Goal: Information Seeking & Learning: Learn about a topic

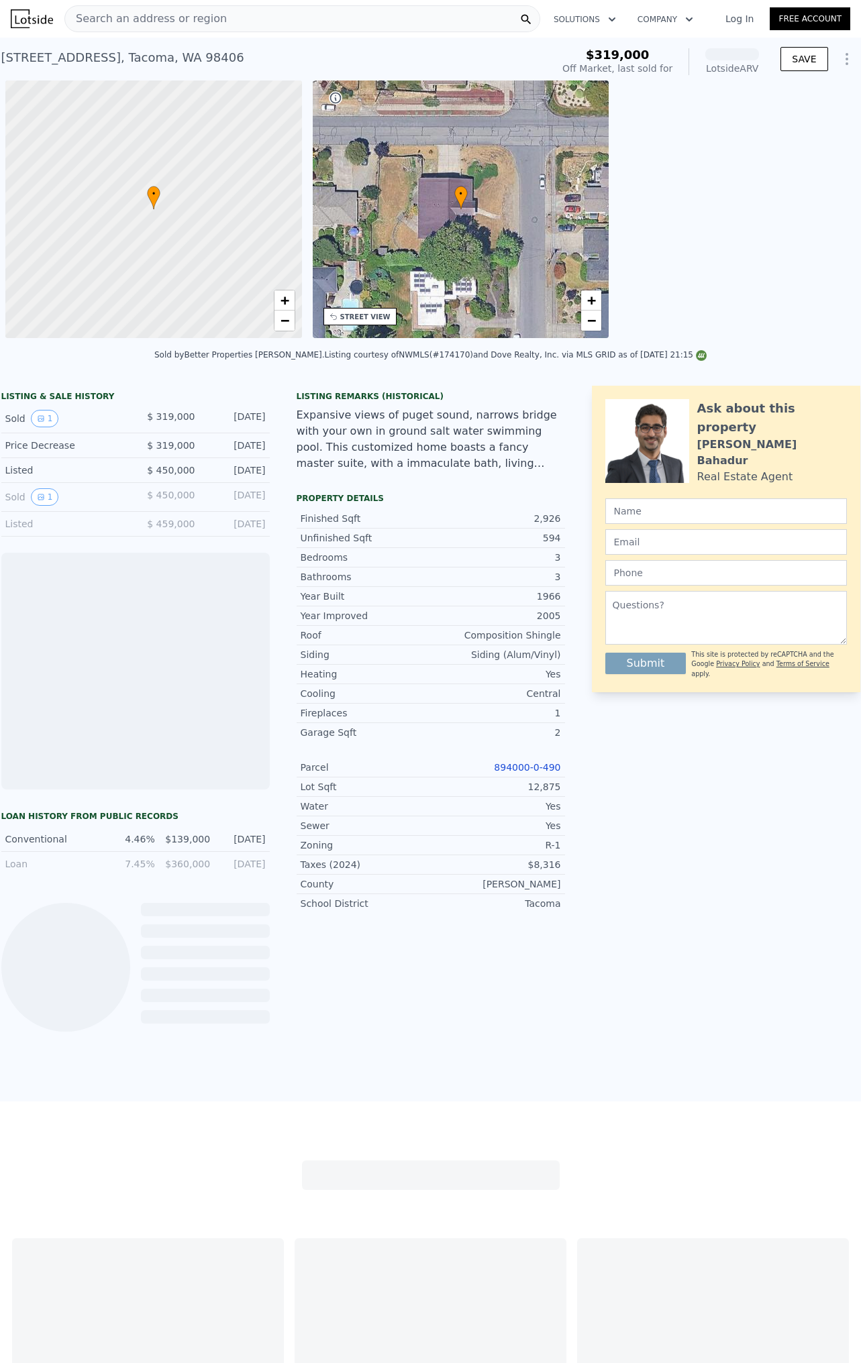
scroll to position [0, 5]
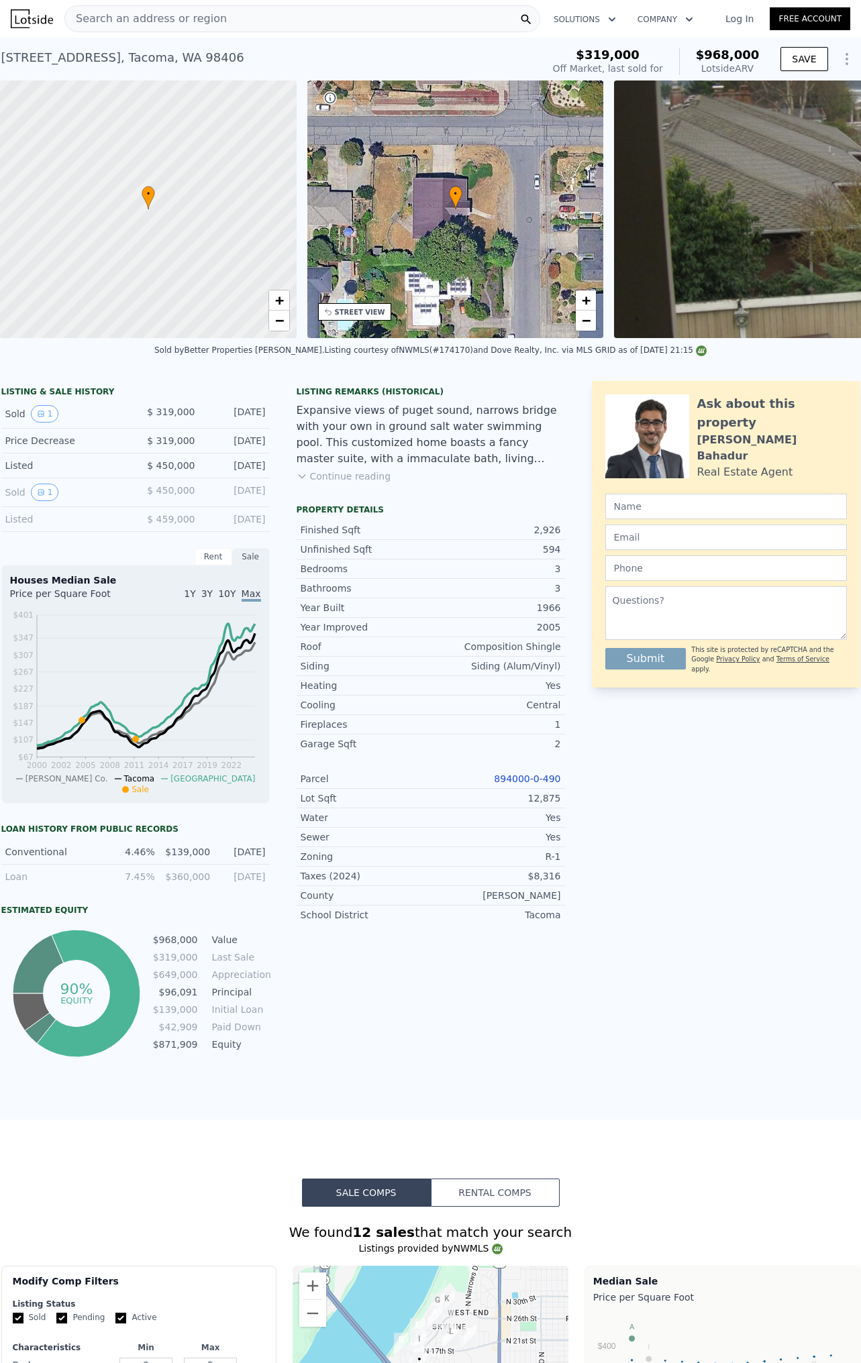
click at [467, 235] on div "• + −" at bounding box center [455, 209] width 297 height 258
click at [443, 218] on div "• + −" at bounding box center [455, 209] width 297 height 258
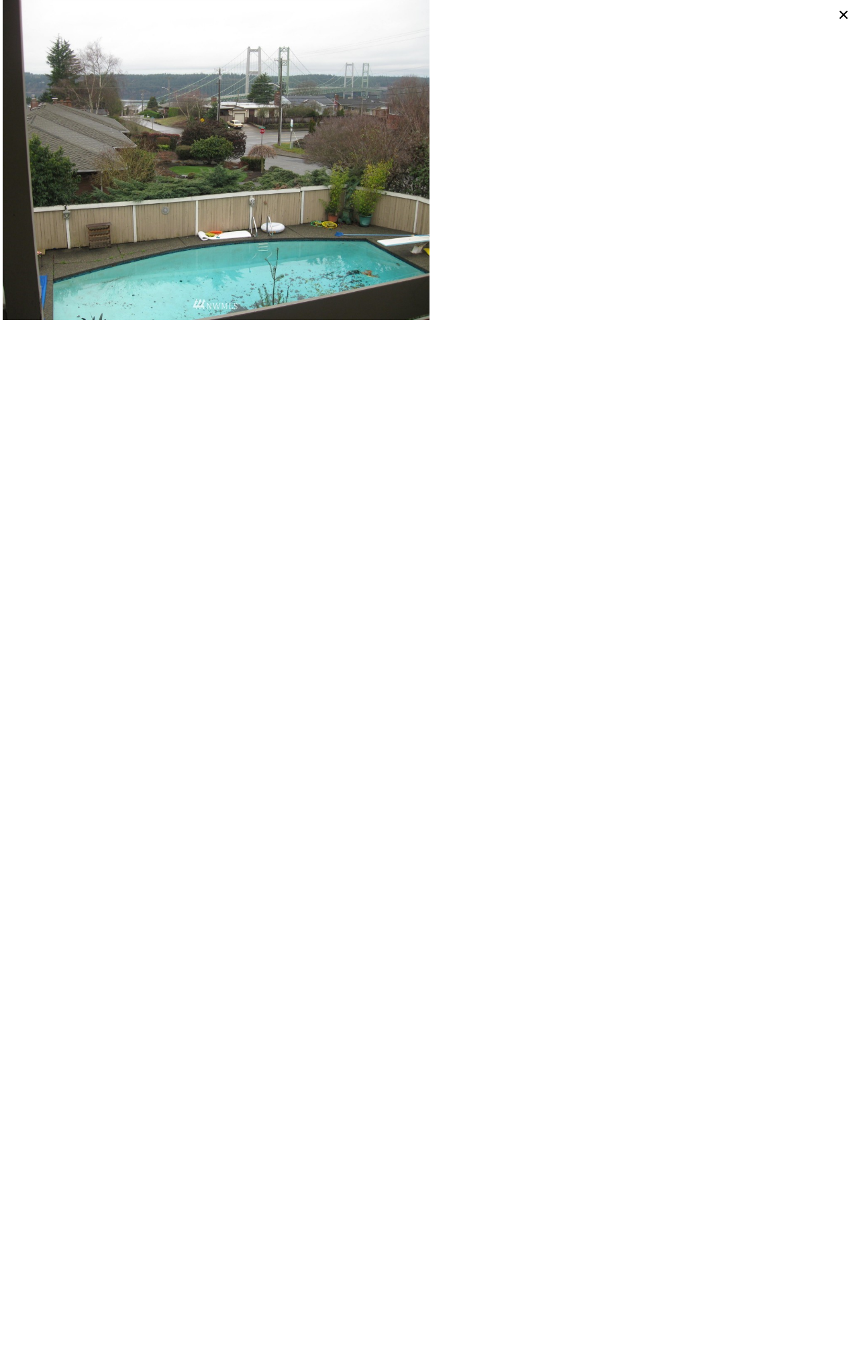
click at [236, 242] on img at bounding box center [216, 160] width 427 height 320
click at [845, 13] on icon at bounding box center [843, 15] width 8 height 8
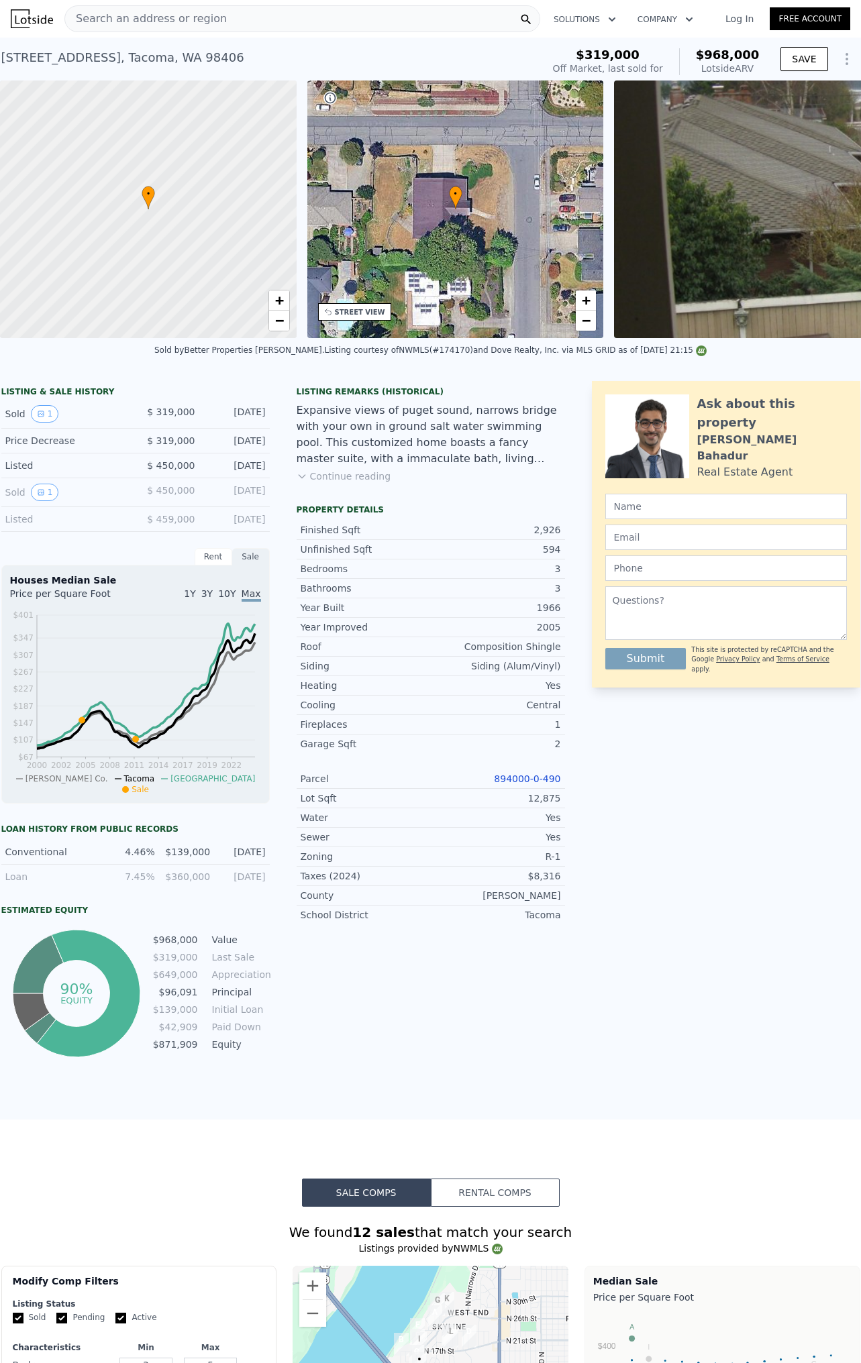
click at [451, 237] on div "• + −" at bounding box center [455, 209] width 297 height 258
click at [456, 246] on div "• + −" at bounding box center [455, 209] width 297 height 258
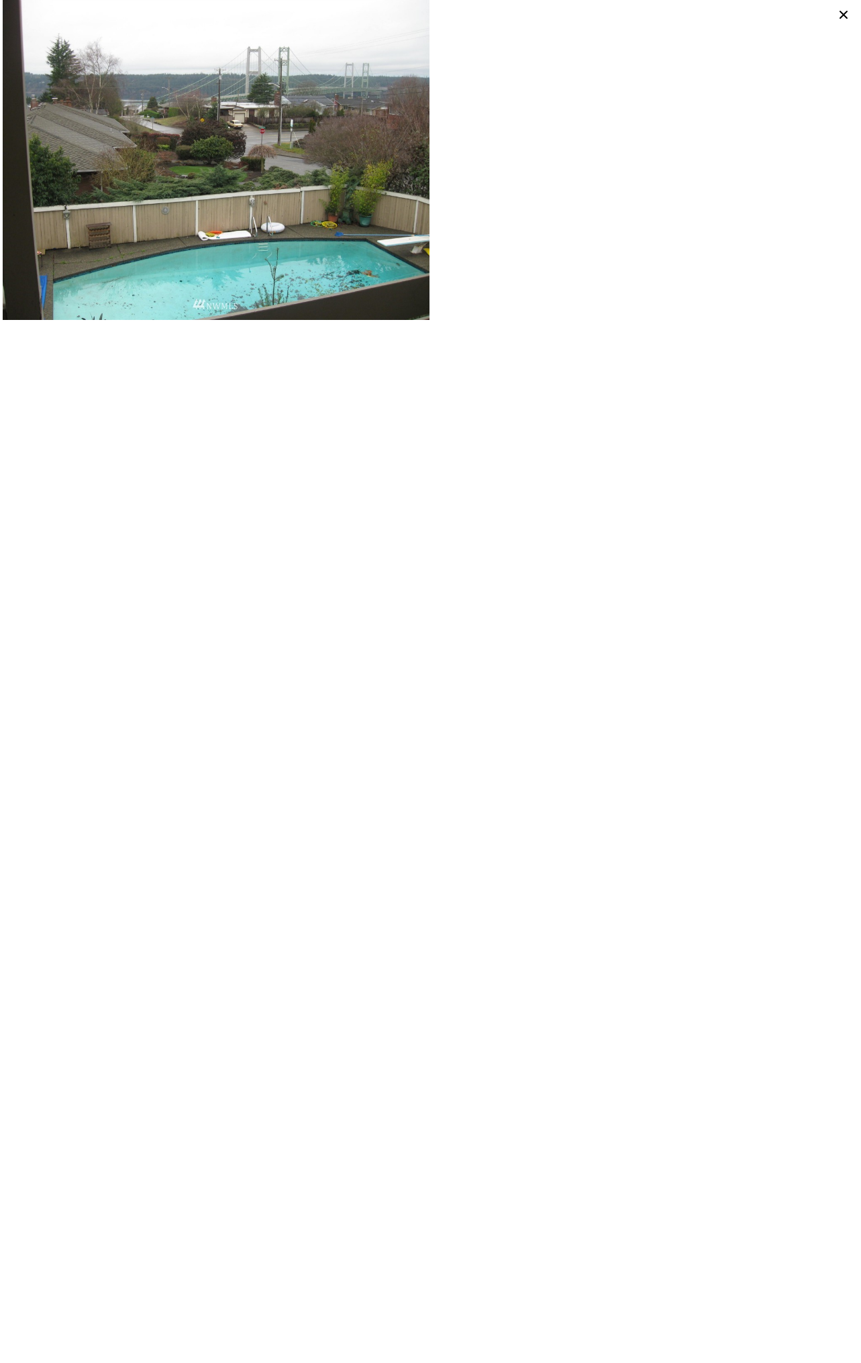
click at [845, 14] on icon at bounding box center [843, 15] width 8 height 8
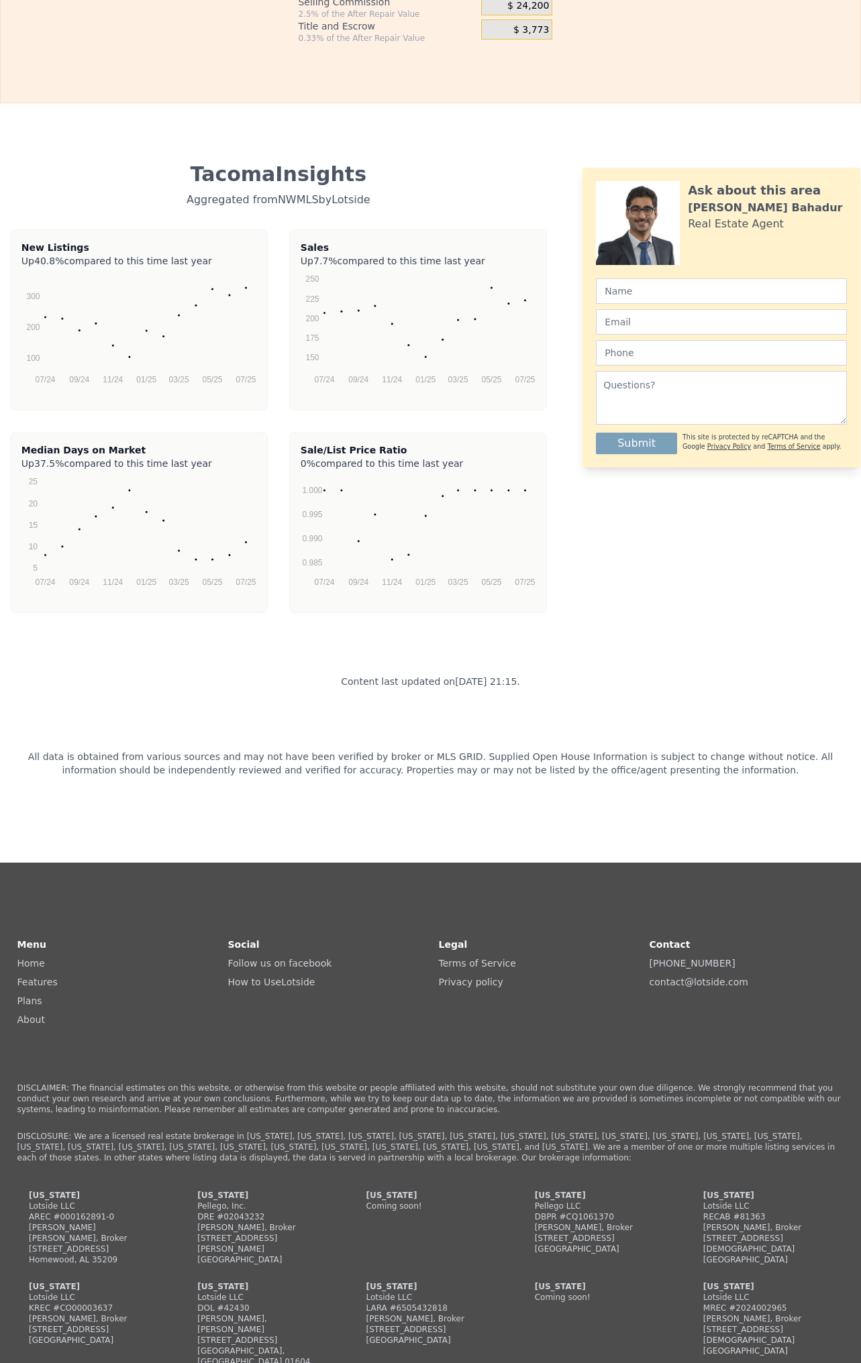
scroll to position [0, 0]
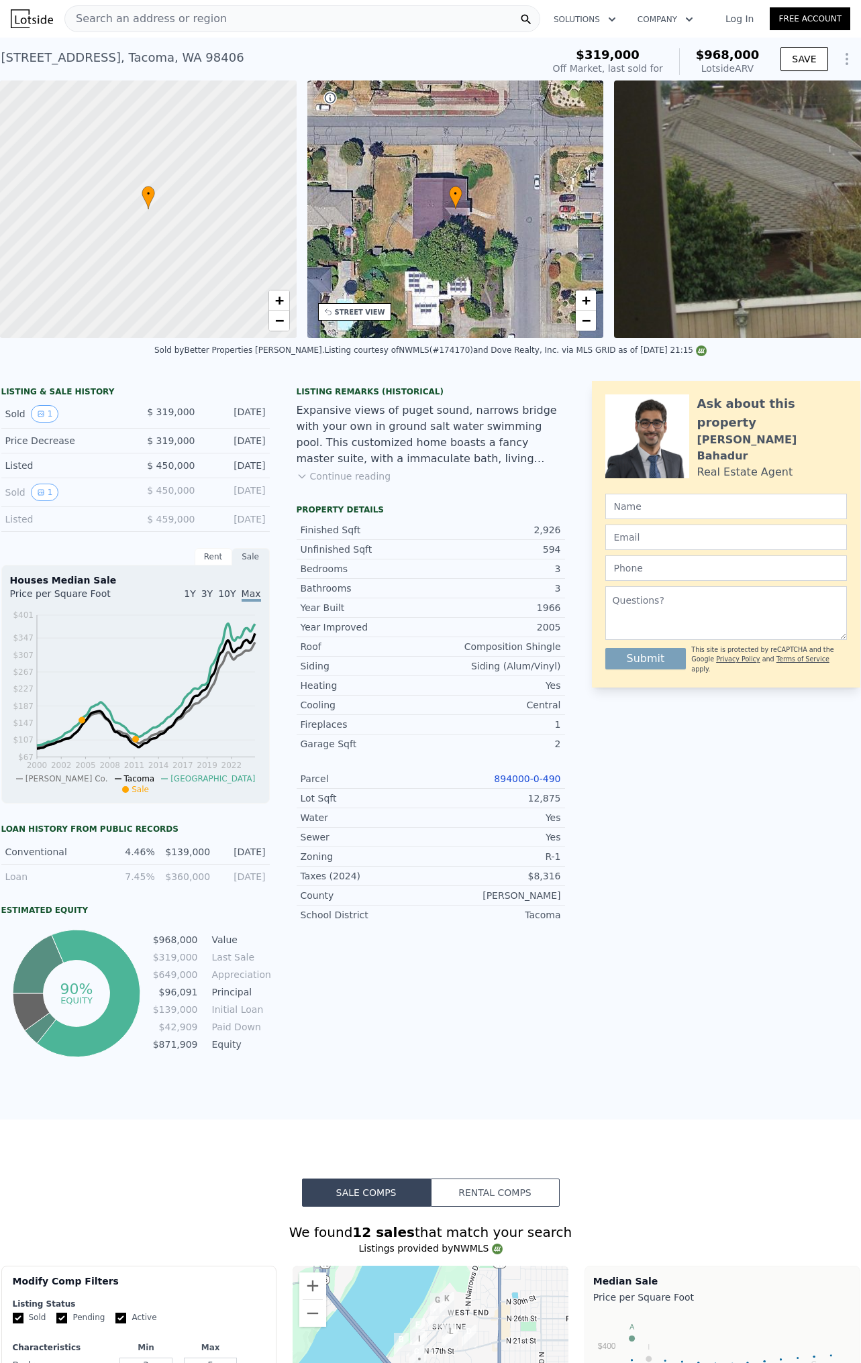
click at [441, 258] on div "• + −" at bounding box center [455, 209] width 297 height 258
click at [352, 315] on div "STREET VIEW" at bounding box center [360, 312] width 50 height 10
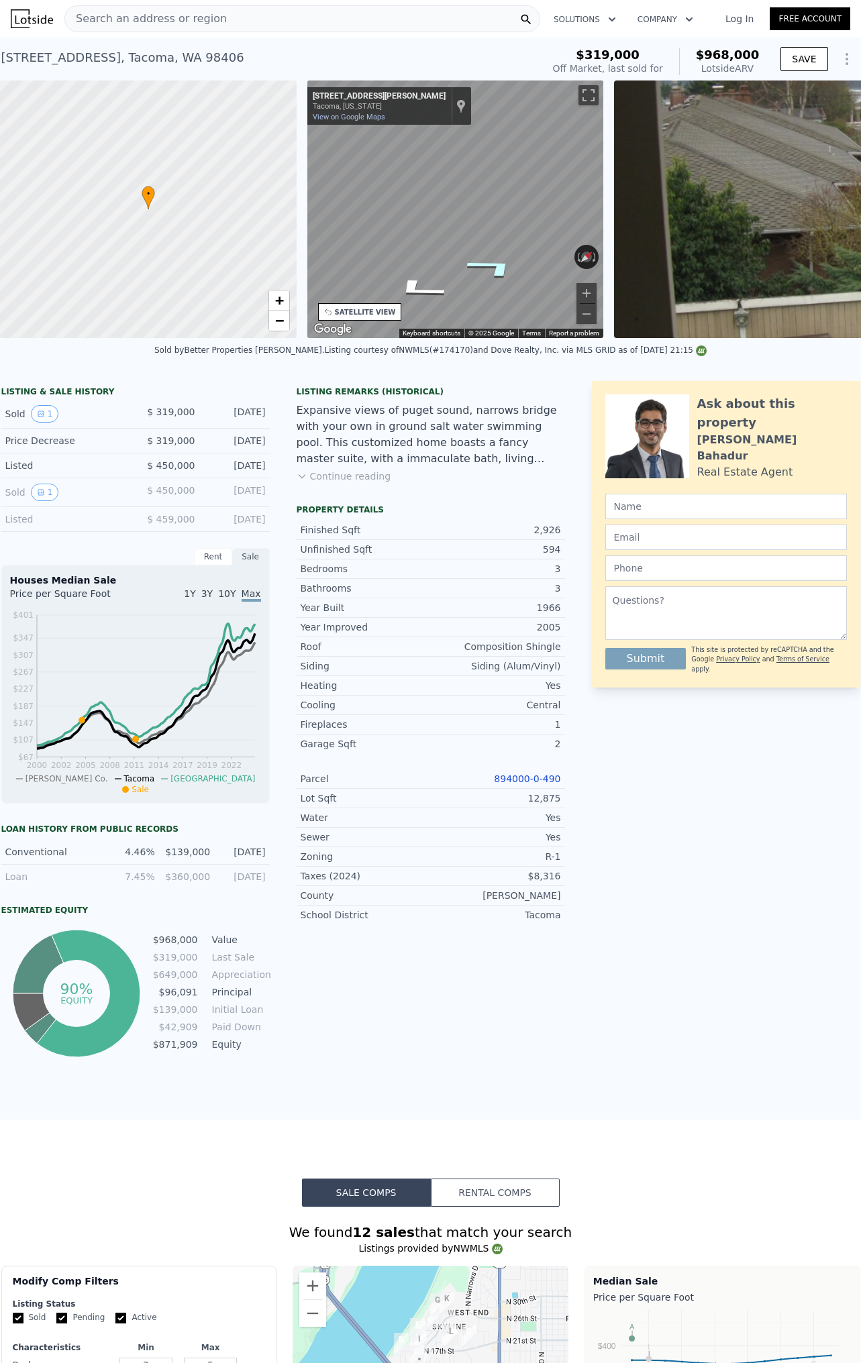
click at [497, 272] on icon "Go North, Harmon St" at bounding box center [492, 267] width 99 height 32
click at [497, 272] on icon "Go Northwest, N 13th St" at bounding box center [473, 263] width 97 height 28
click at [504, 272] on icon "Go North, N Harmon St" at bounding box center [497, 270] width 93 height 32
click at [657, 244] on div "• + − • + − STREET VIEW ← Move left → Move right ↑ Move up ↓ Move down + Zoom i…" at bounding box center [430, 209] width 861 height 258
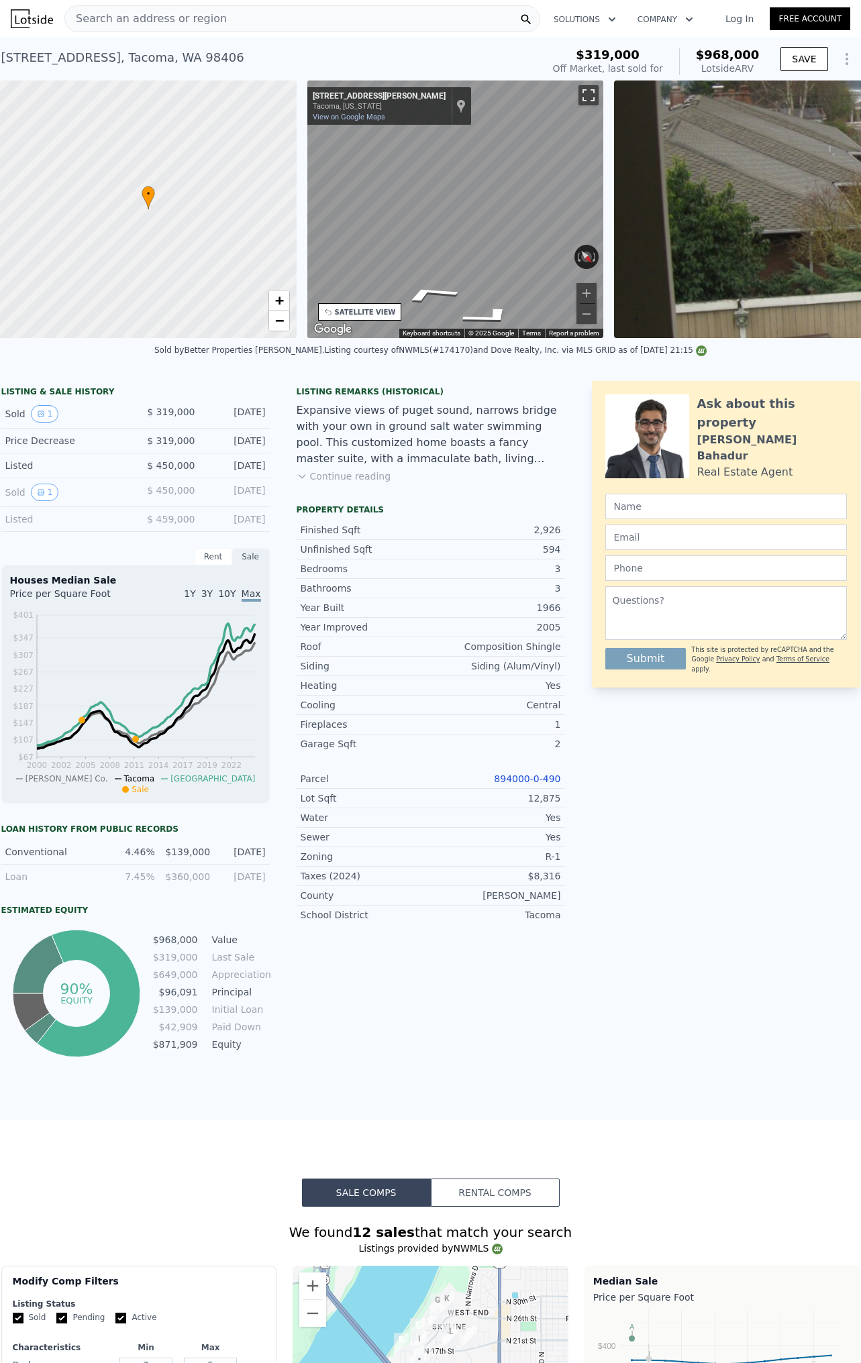
click at [590, 91] on button "Toggle fullscreen view" at bounding box center [588, 95] width 20 height 20
click at [425, 315] on icon "Go East, N 13th St" at bounding box center [417, 315] width 99 height 28
click at [424, 316] on icon "Go East, N 13th St" at bounding box center [417, 315] width 99 height 28
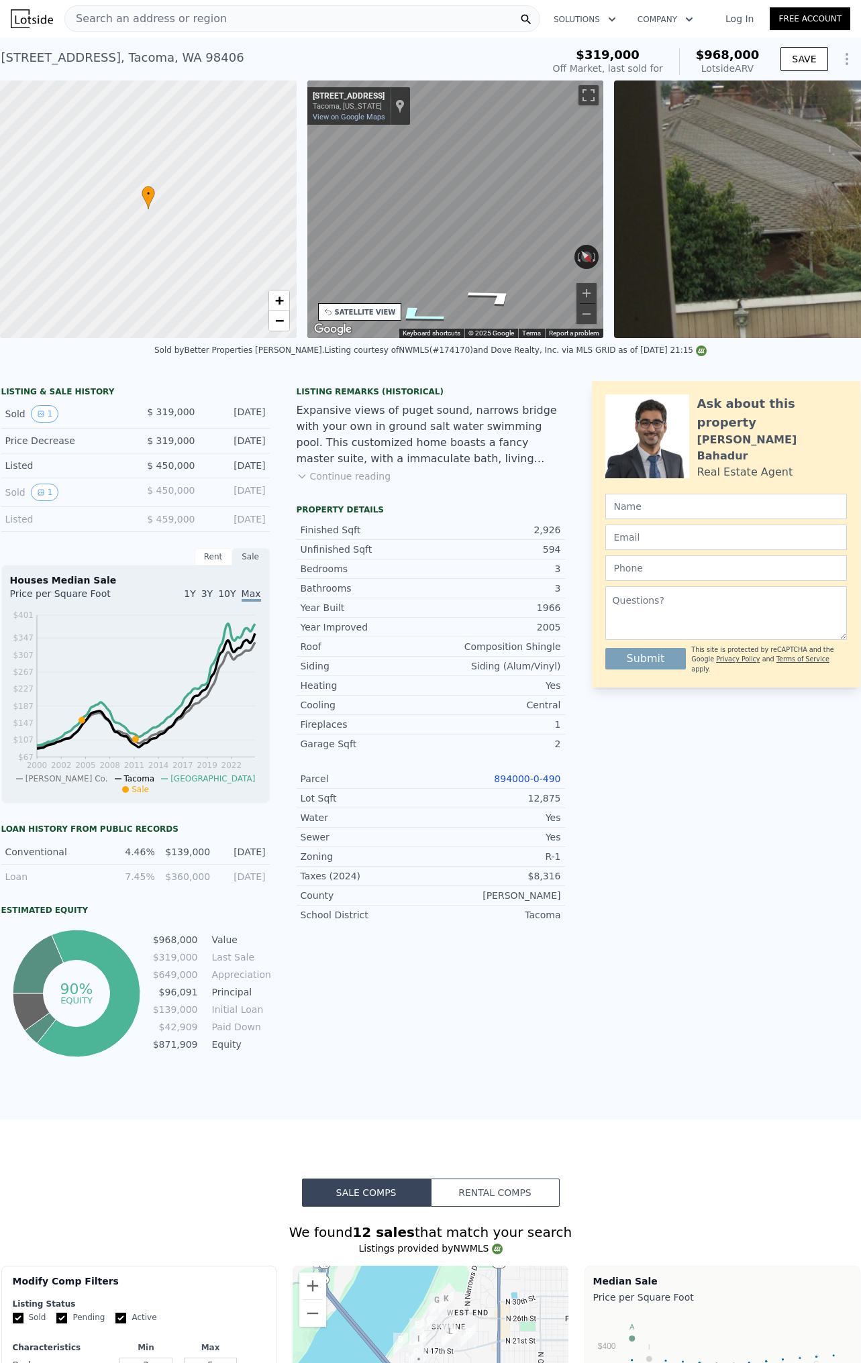
click at [424, 316] on icon "Go East, N 13th St" at bounding box center [417, 315] width 99 height 28
click at [487, 321] on icon "Go North, N Harmon St" at bounding box center [481, 318] width 100 height 26
click at [593, 93] on button "Toggle fullscreen view" at bounding box center [588, 95] width 20 height 20
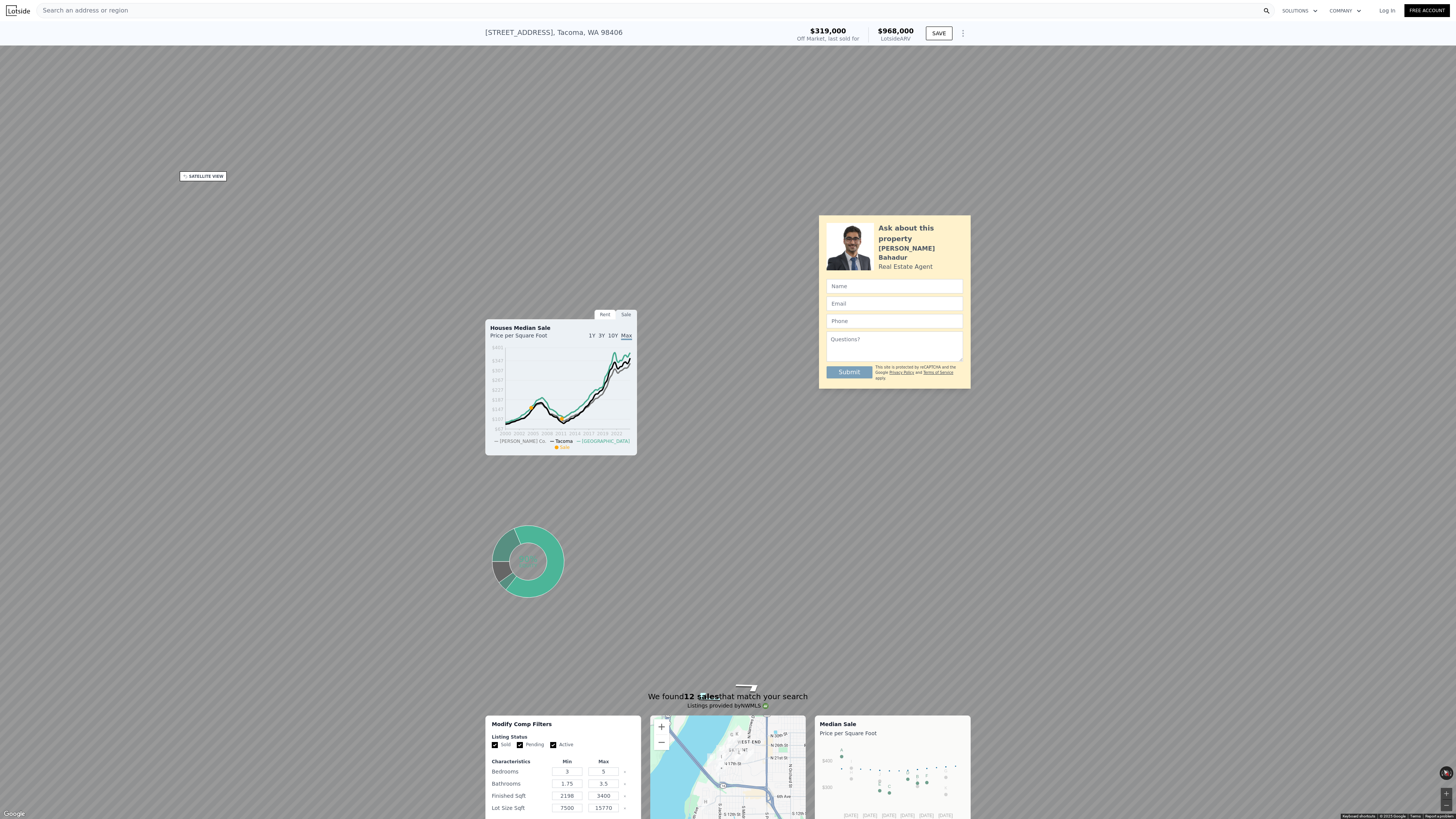
click at [486, 696] on icon "Go East, N 13th St" at bounding box center [705, 697] width 55 height 17
click at [486, 689] on icon "Go West, N 13th St" at bounding box center [750, 687] width 55 height 17
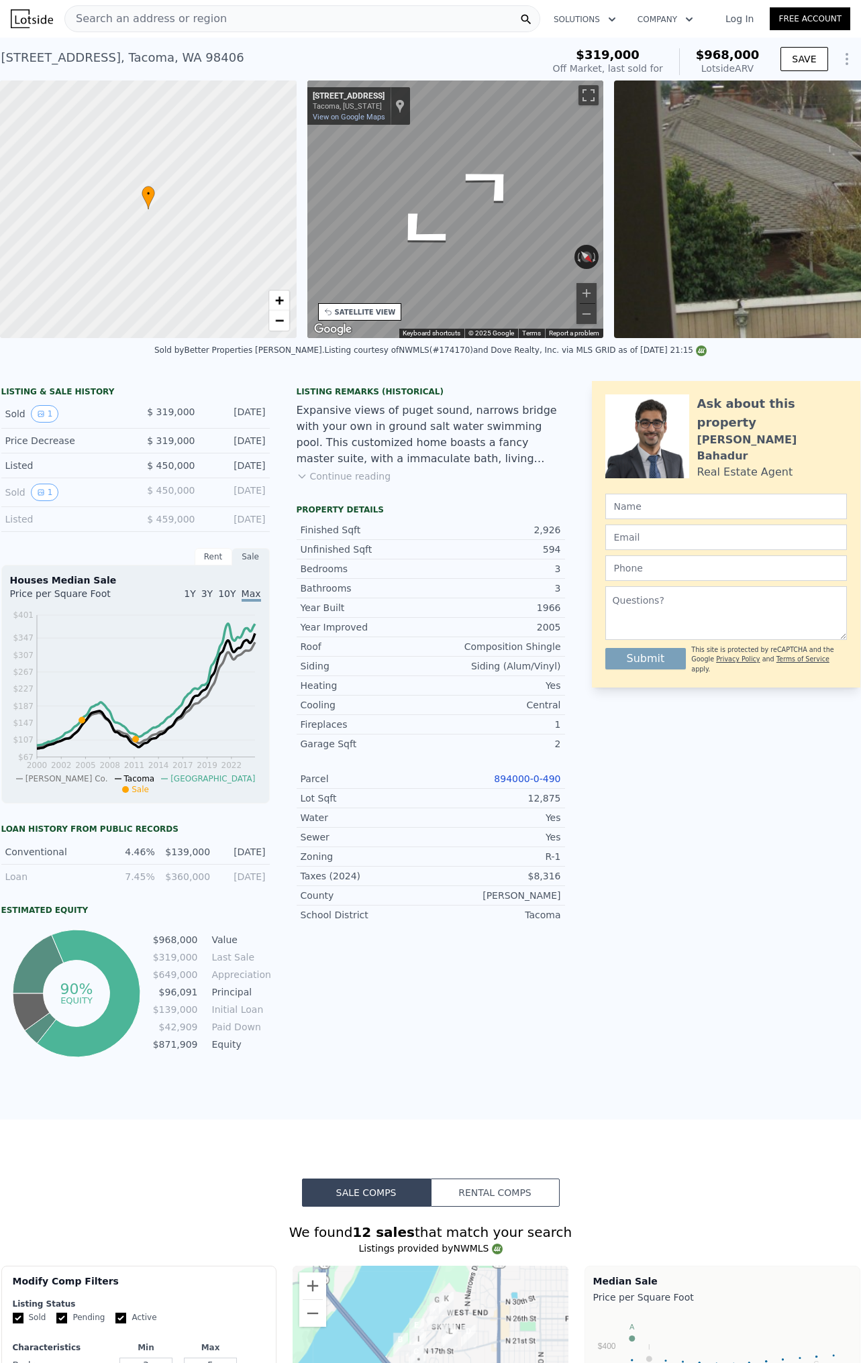
click at [72, 55] on div "[STREET_ADDRESS]" at bounding box center [122, 57] width 243 height 19
copy div "[STREET_ADDRESS] Sold [DATE] for $319k (~ARV $968k )"
